Goal: Information Seeking & Learning: Learn about a topic

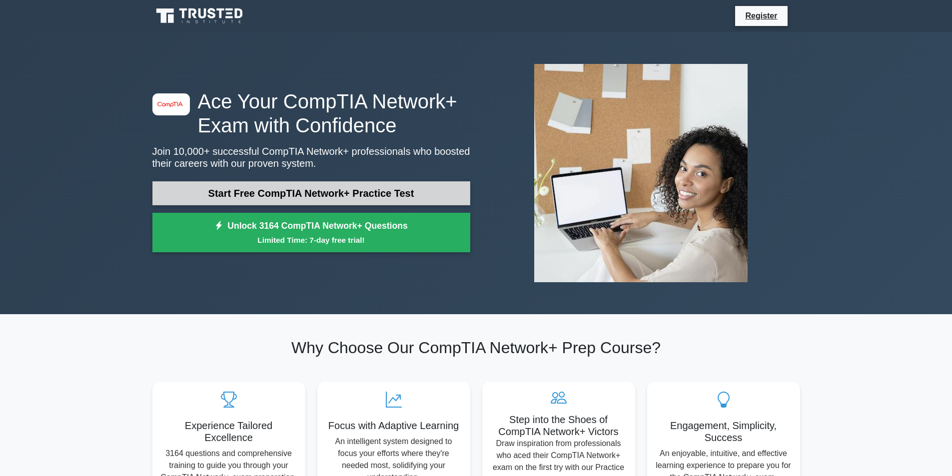
drag, startPoint x: 0, startPoint y: 0, endPoint x: 297, endPoint y: 187, distance: 350.8
click at [297, 187] on link "Start Free CompTIA Network+ Practice Test" at bounding box center [311, 193] width 318 height 24
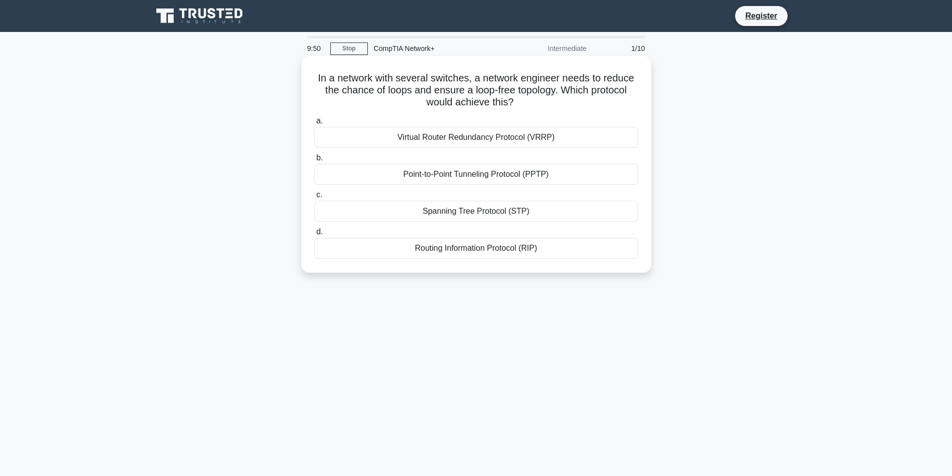
click at [434, 215] on div "Spanning Tree Protocol (STP)" at bounding box center [476, 211] width 324 height 21
click at [314, 198] on input "c. Spanning Tree Protocol (STP)" at bounding box center [314, 195] width 0 height 6
click at [470, 141] on div "Network Configuration Change Analysis" at bounding box center [476, 137] width 324 height 21
click at [314, 124] on input "a. Network Configuration Change Analysis" at bounding box center [314, 121] width 0 height 6
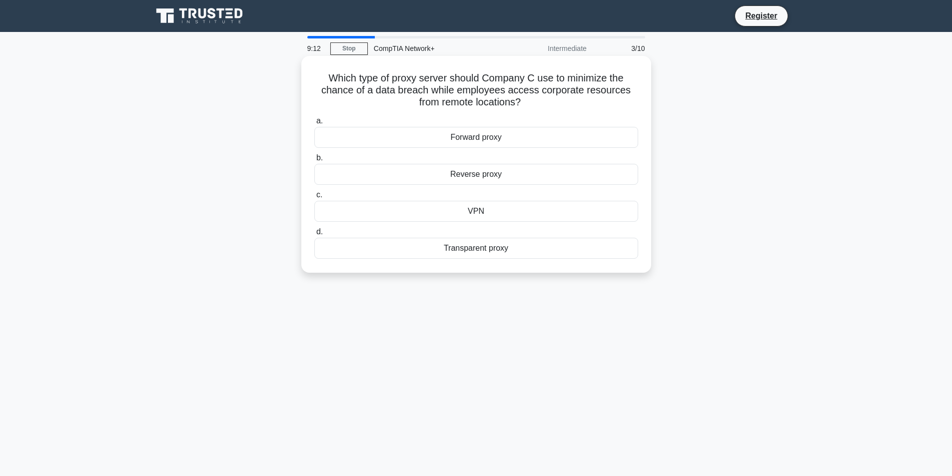
click at [477, 210] on div "VPN" at bounding box center [476, 211] width 324 height 21
click at [314, 198] on input "c. VPN" at bounding box center [314, 195] width 0 height 6
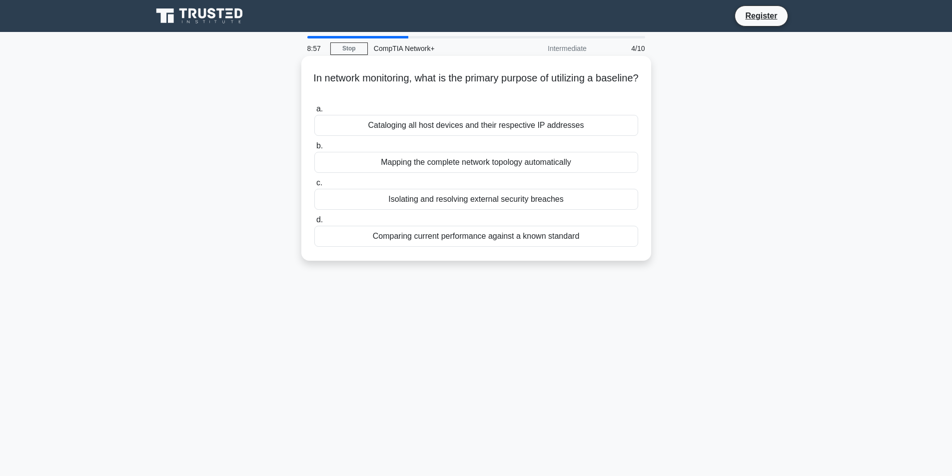
click at [474, 230] on div "Comparing current performance against a known standard" at bounding box center [476, 236] width 324 height 21
click at [314, 223] on input "d. Comparing current performance against a known standard" at bounding box center [314, 220] width 0 height 6
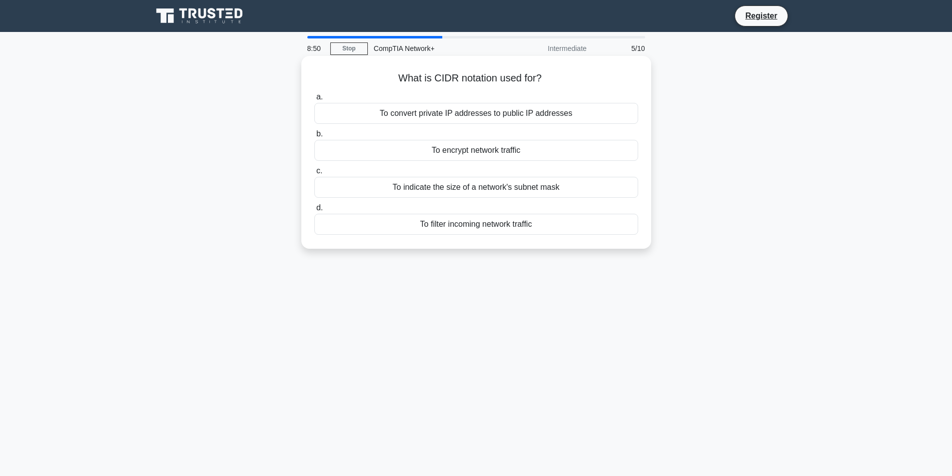
click at [470, 185] on div "To indicate the size of a network's subnet mask" at bounding box center [476, 187] width 324 height 21
click at [314, 174] on input "c. To indicate the size of a network's subnet mask" at bounding box center [314, 171] width 0 height 6
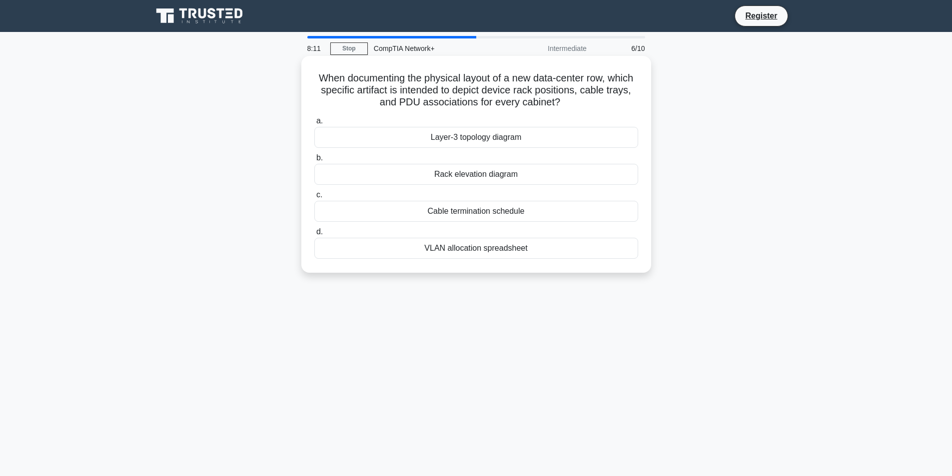
click at [466, 172] on div "Rack elevation diagram" at bounding box center [476, 174] width 324 height 21
click at [314, 161] on input "b. Rack elevation diagram" at bounding box center [314, 158] width 0 height 6
click at [472, 251] on div "Alert enrichment" at bounding box center [476, 248] width 324 height 21
click at [314, 235] on input "d. Alert enrichment" at bounding box center [314, 232] width 0 height 6
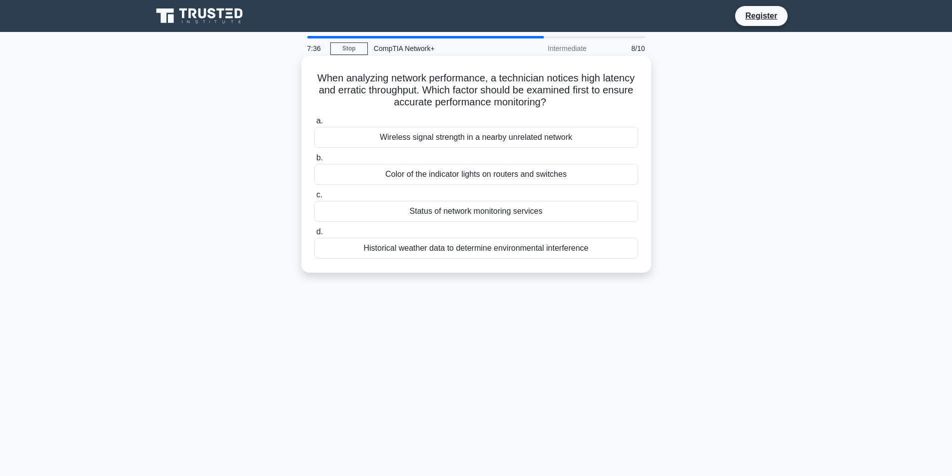
click at [472, 141] on div "Wireless signal strength in a nearby unrelated network" at bounding box center [476, 137] width 324 height 21
click at [314, 124] on input "a. Wireless signal strength in a nearby unrelated network" at bounding box center [314, 121] width 0 height 6
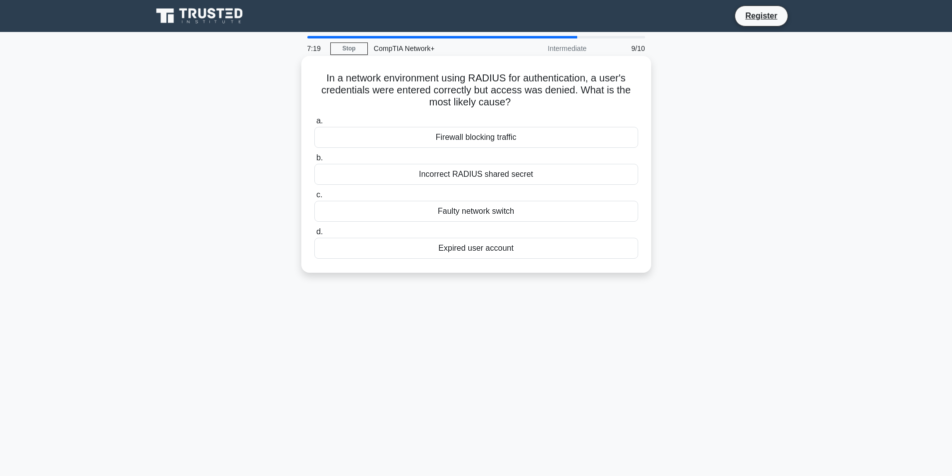
click at [484, 248] on div "Expired user account" at bounding box center [476, 248] width 324 height 21
click at [314, 235] on input "d. Expired user account" at bounding box center [314, 232] width 0 height 6
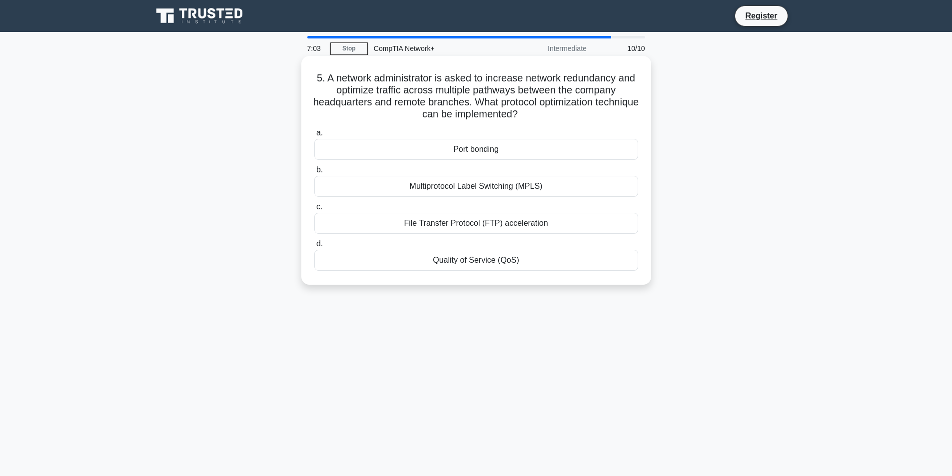
click at [469, 150] on div "Port bonding" at bounding box center [476, 149] width 324 height 21
click at [314, 136] on input "a. Port bonding" at bounding box center [314, 133] width 0 height 6
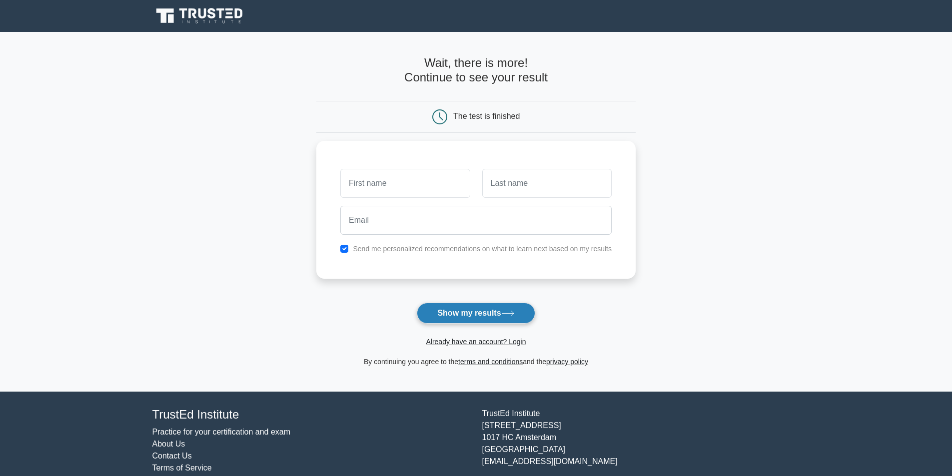
click at [473, 317] on button "Show my results" at bounding box center [476, 313] width 118 height 21
click at [424, 178] on input "text" at bounding box center [404, 180] width 129 height 29
type input "sebastian"
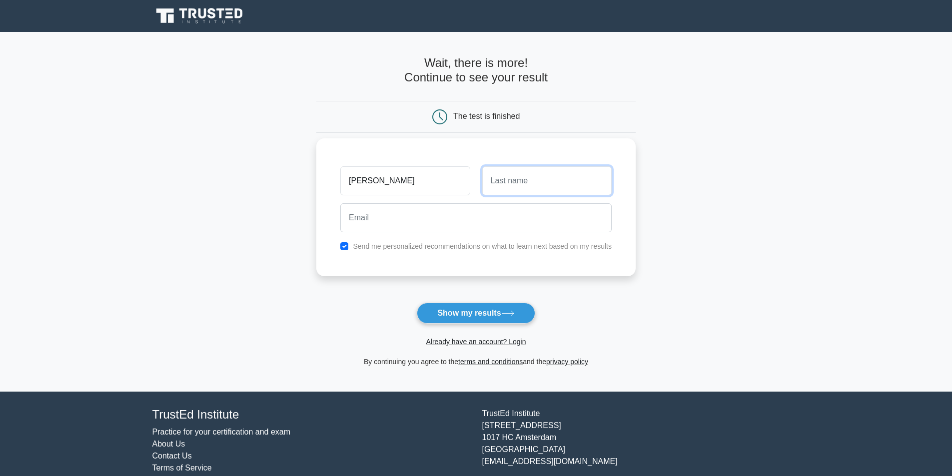
click at [510, 189] on input "text" at bounding box center [546, 180] width 129 height 29
type input "RODRiGUEZ"
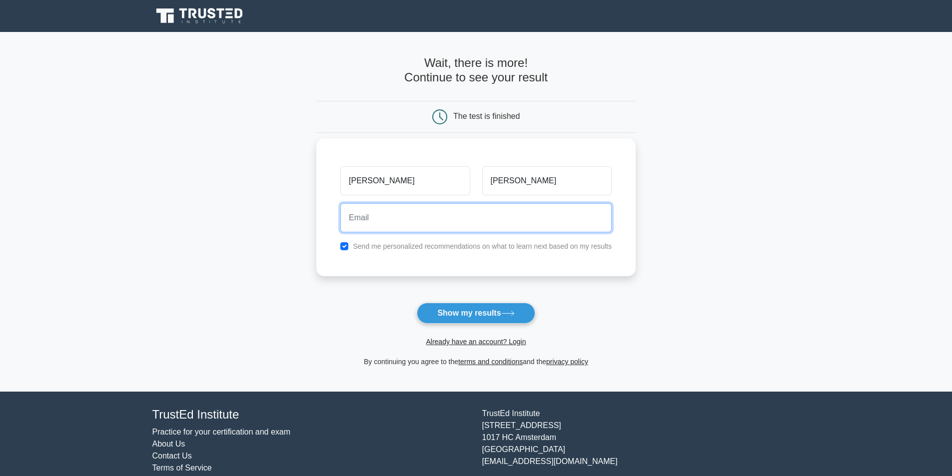
click at [463, 222] on input "email" at bounding box center [475, 217] width 271 height 29
type input "sebadrodriguez1983@gmail.com"
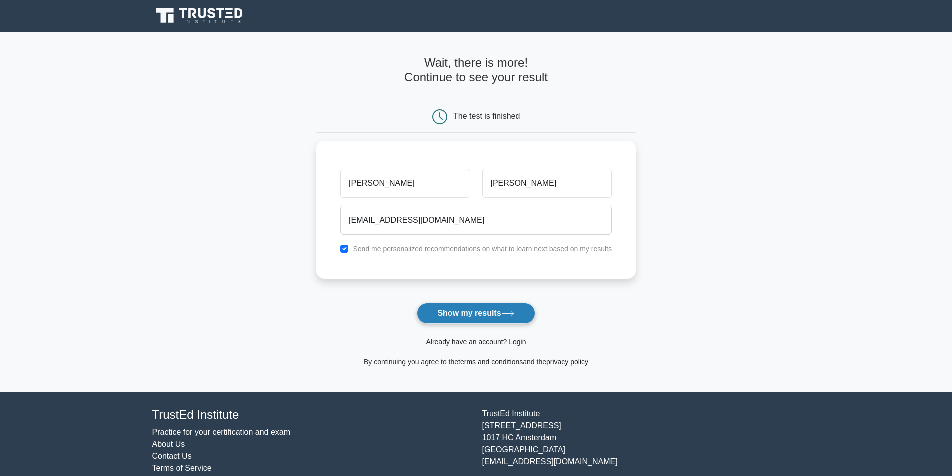
click at [474, 314] on button "Show my results" at bounding box center [476, 313] width 118 height 21
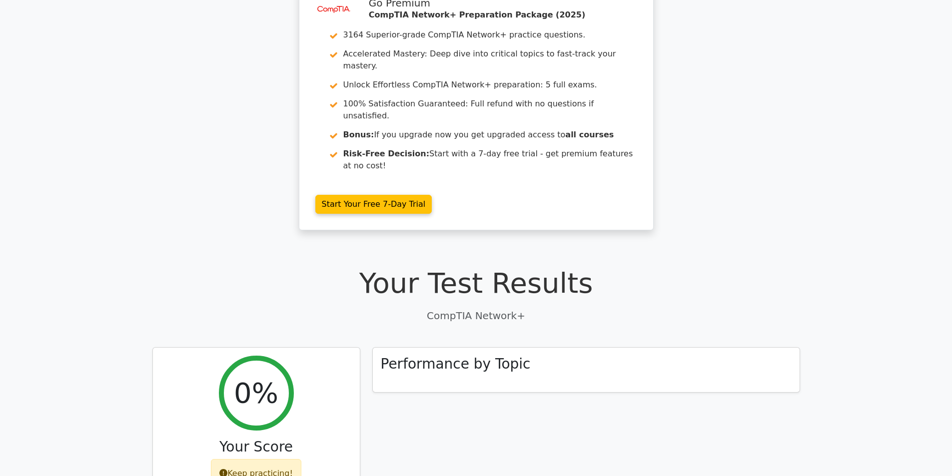
scroll to position [100, 0]
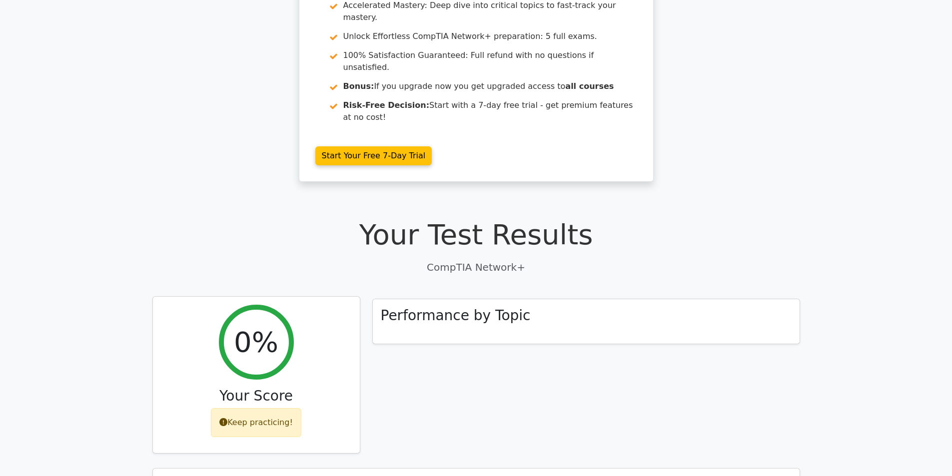
click at [255, 328] on div "0%" at bounding box center [256, 342] width 75 height 75
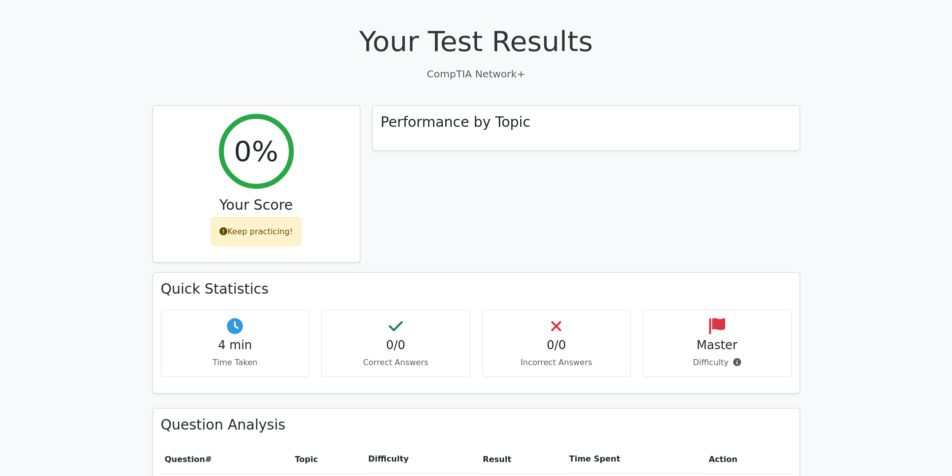
scroll to position [300, 0]
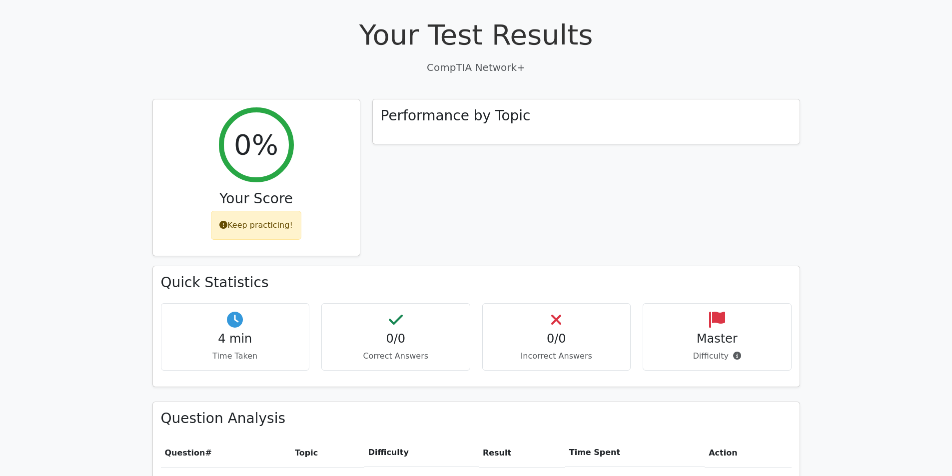
click at [388, 332] on h4 "0/0" at bounding box center [396, 339] width 132 height 14
click at [549, 332] on h4 "0/0" at bounding box center [557, 339] width 132 height 14
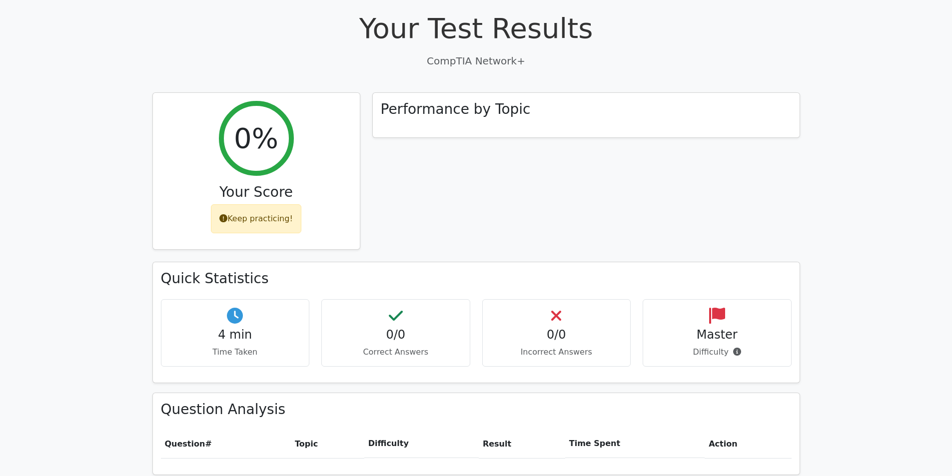
scroll to position [450, 0]
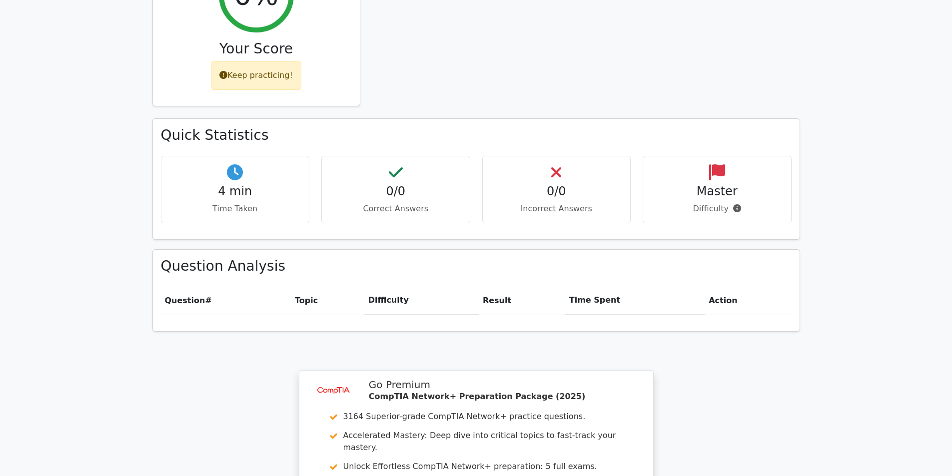
click at [182, 296] on span "Question" at bounding box center [185, 300] width 40 height 9
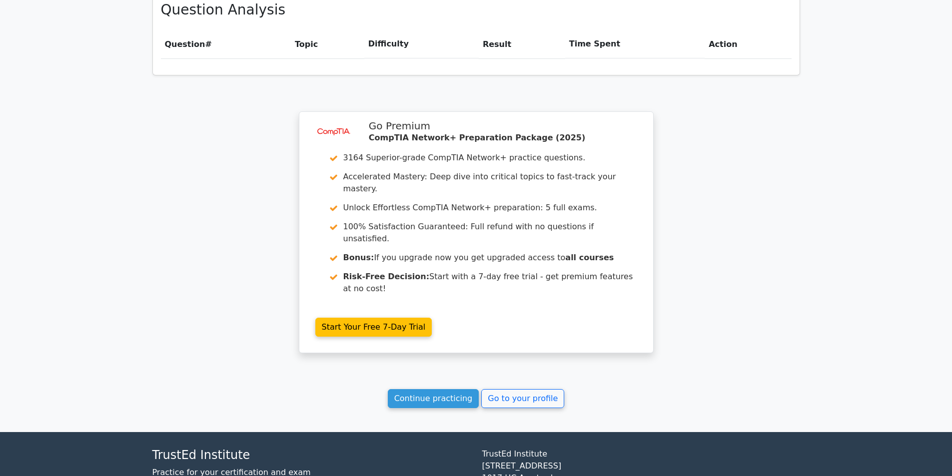
scroll to position [711, 0]
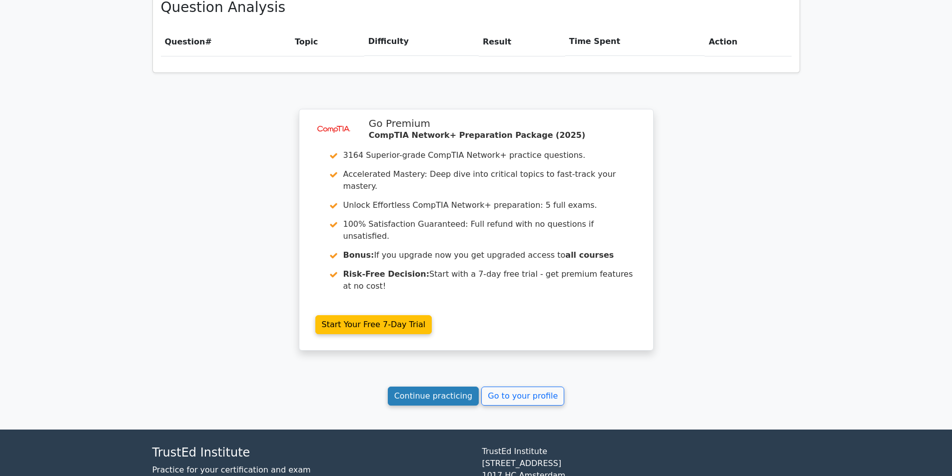
click at [431, 387] on link "Continue practicing" at bounding box center [433, 396] width 91 height 19
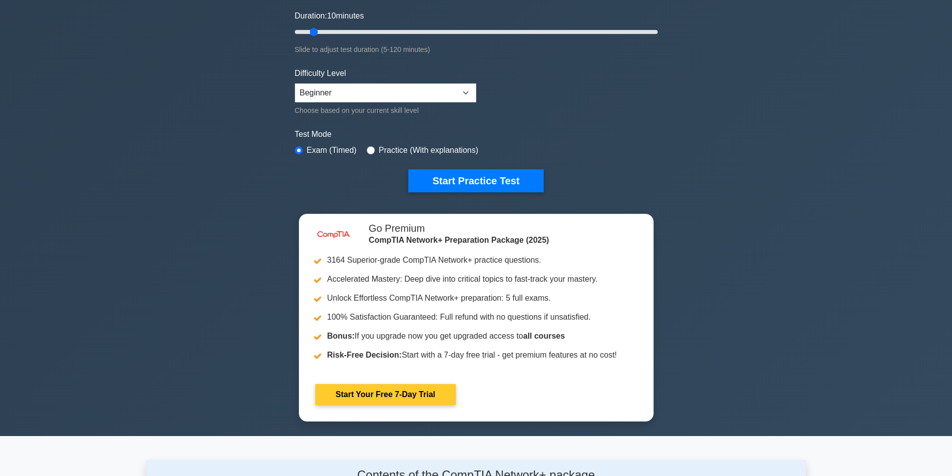
scroll to position [250, 0]
